Goal: Use online tool/utility: Utilize a website feature to perform a specific function

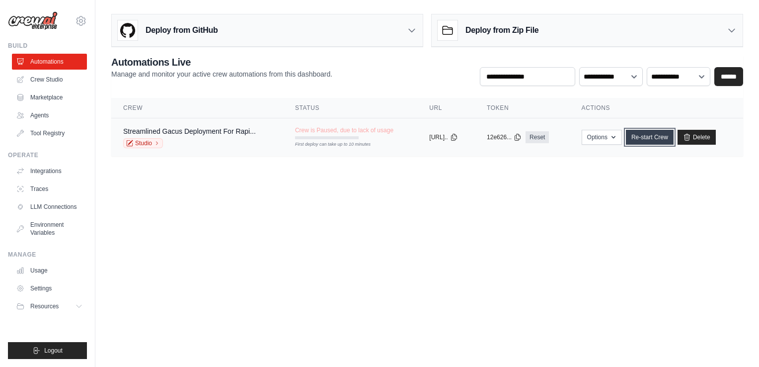
click at [643, 134] on link "Re-start Crew" at bounding box center [650, 137] width 48 height 15
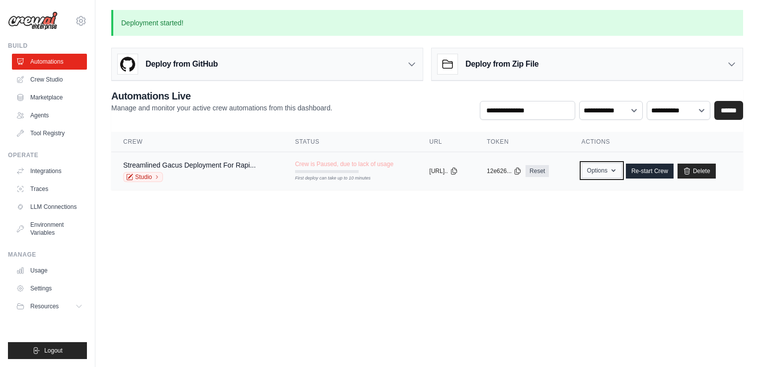
click at [622, 168] on button "Options" at bounding box center [602, 170] width 40 height 15
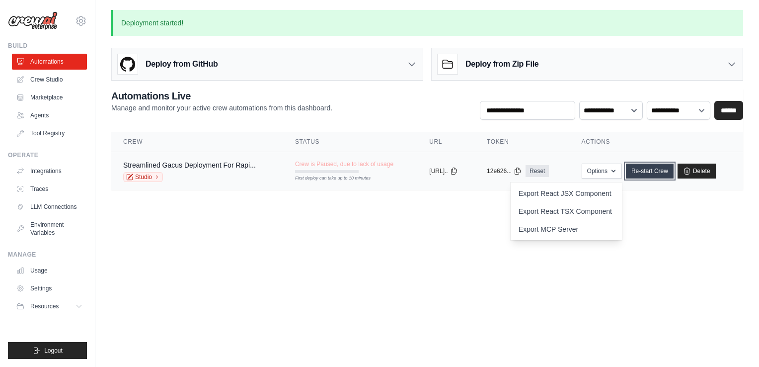
click at [643, 165] on link "Re-start Crew" at bounding box center [650, 170] width 48 height 15
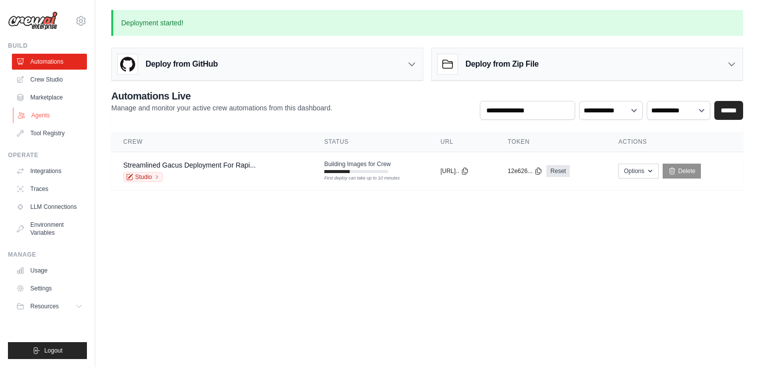
click at [40, 115] on link "Agents" at bounding box center [50, 115] width 75 height 16
